Goal: Transaction & Acquisition: Purchase product/service

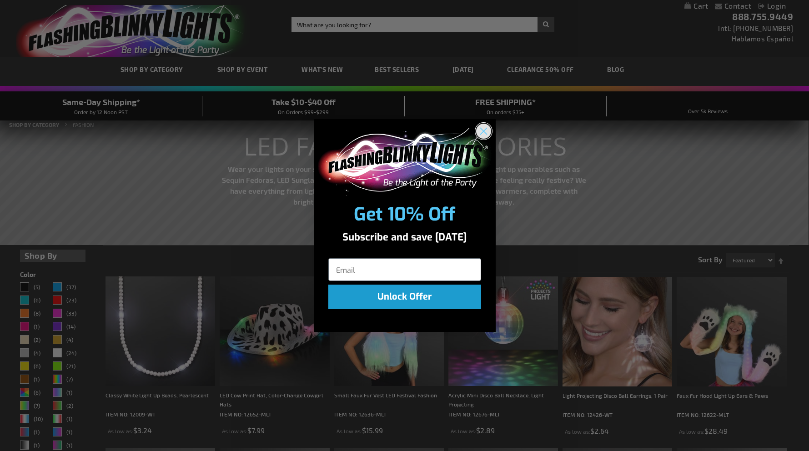
click at [488, 133] on circle "Close dialog" at bounding box center [483, 130] width 15 height 15
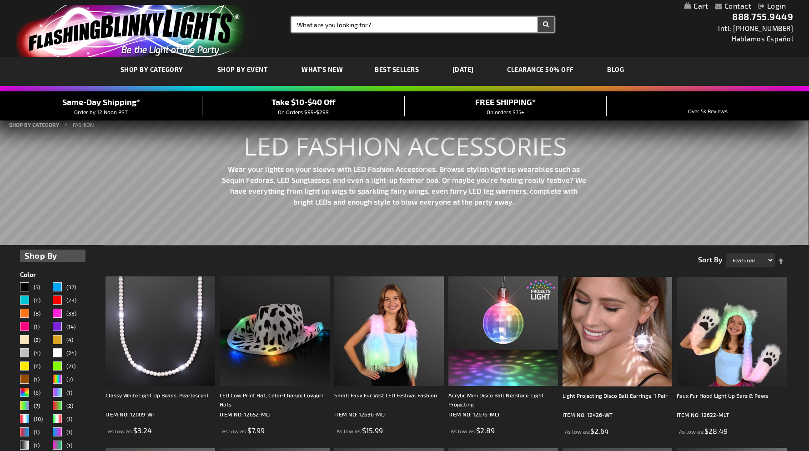
click at [425, 25] on input "Search" at bounding box center [423, 24] width 263 height 15
type input "light up cowboy hats"
click at [538, 17] on button "Search" at bounding box center [546, 24] width 17 height 15
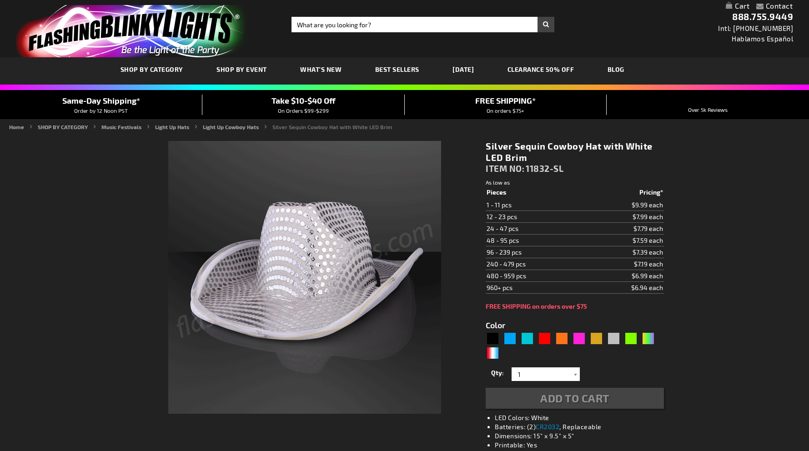
type input "5644"
